Goal: Book appointment/travel/reservation

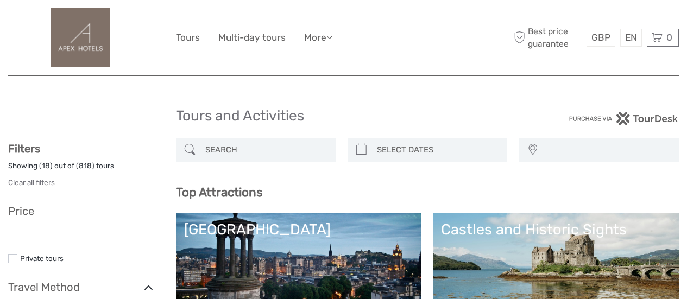
select select
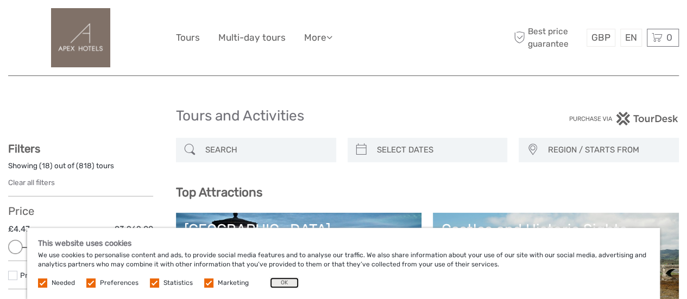
click at [280, 283] on button "OK" at bounding box center [284, 282] width 29 height 11
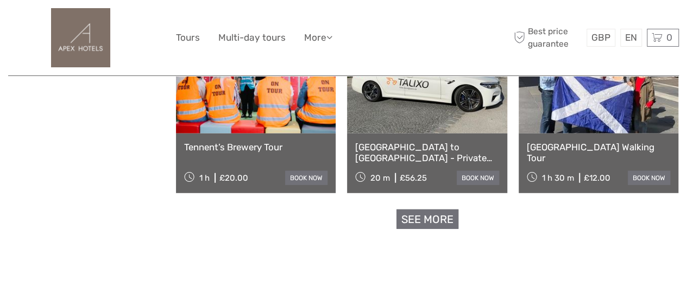
scroll to position [1387, 0]
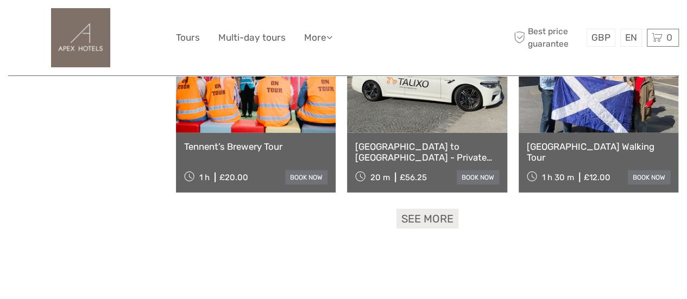
click at [413, 215] on link "See more" at bounding box center [427, 219] width 62 height 20
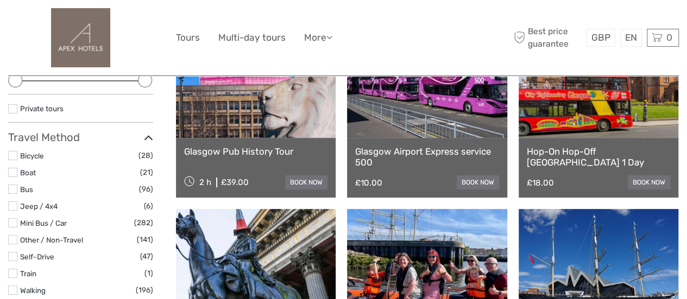
scroll to position [167, 0]
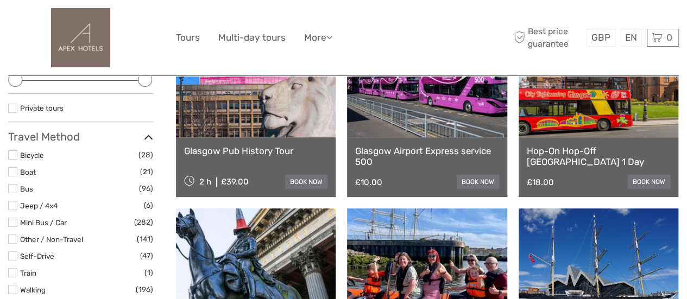
click at [389, 165] on link "Glasgow Airport Express service 500" at bounding box center [426, 156] width 143 height 22
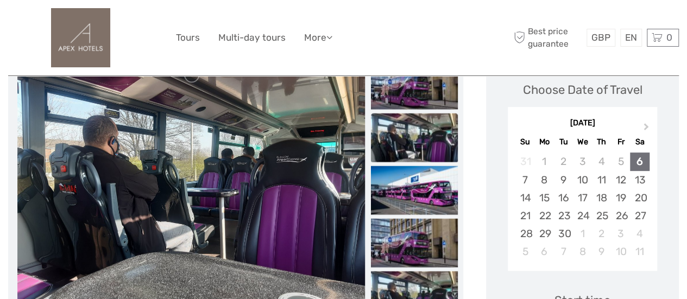
scroll to position [158, 0]
